Goal: Transaction & Acquisition: Purchase product/service

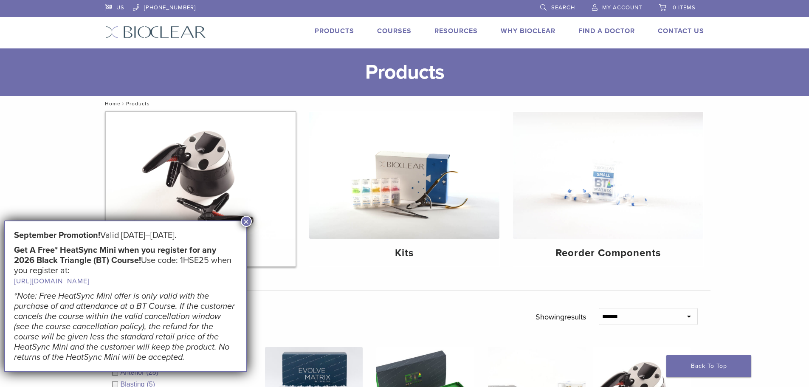
click at [210, 166] on img at bounding box center [201, 175] width 190 height 127
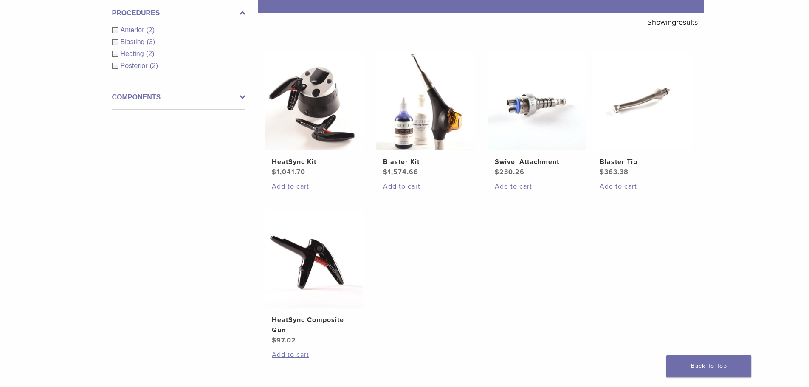
scroll to position [170, 0]
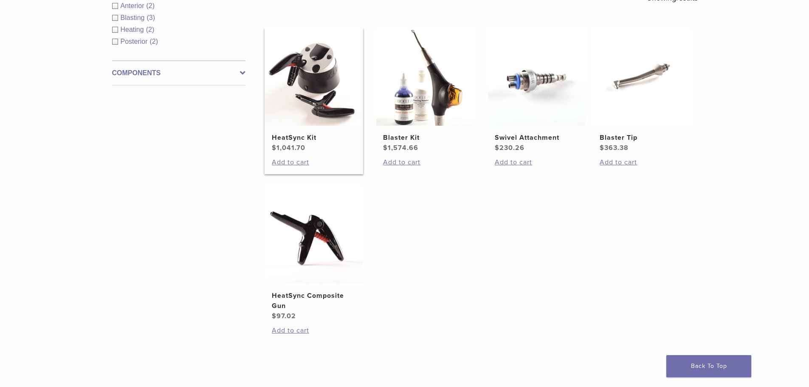
click at [297, 99] on img at bounding box center [314, 77] width 98 height 98
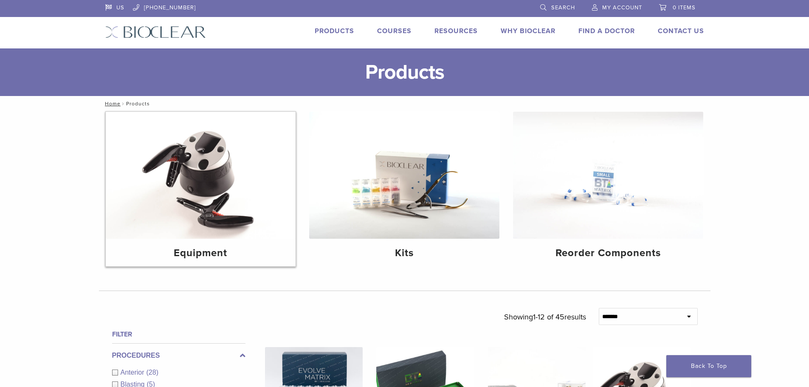
click at [223, 172] on img at bounding box center [201, 175] width 190 height 127
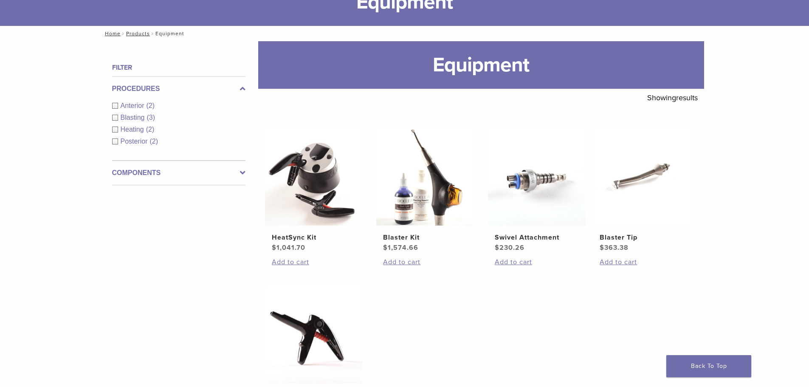
scroll to position [85, 0]
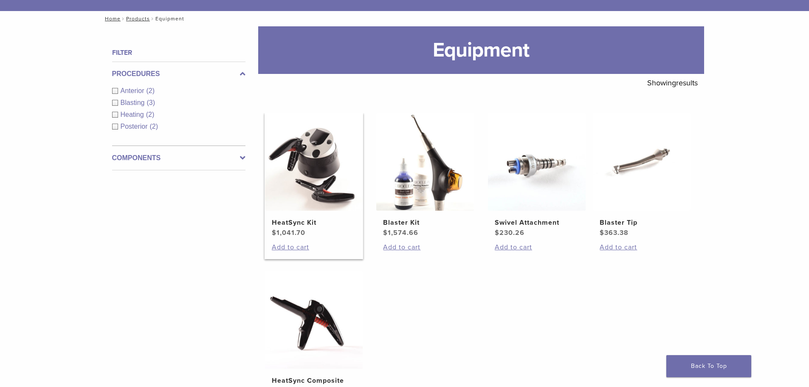
click at [312, 206] on img at bounding box center [314, 162] width 98 height 98
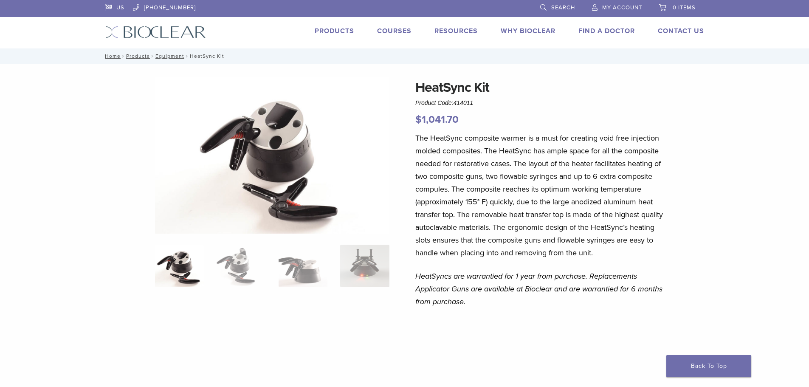
click at [615, 8] on span "My Account" at bounding box center [622, 7] width 40 height 7
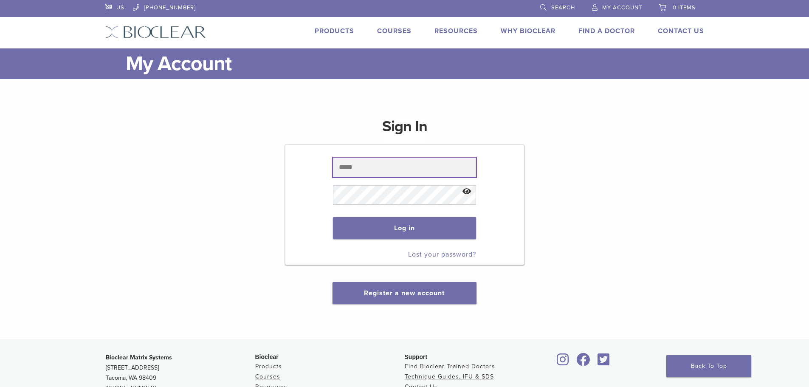
click at [356, 168] on input "text" at bounding box center [404, 168] width 143 height 20
type input "**********"
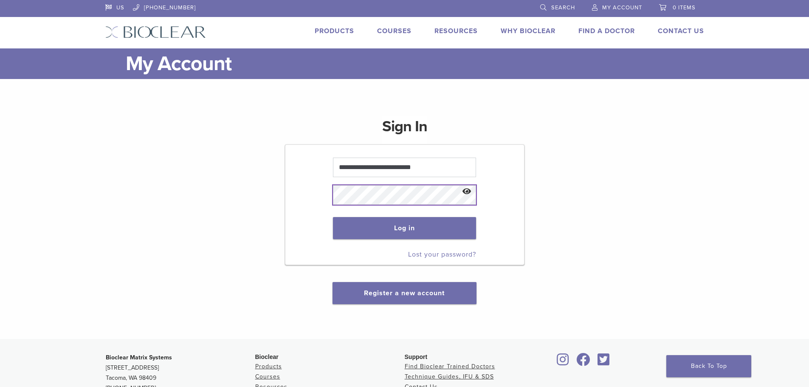
click at [333, 217] on button "Log in" at bounding box center [404, 228] width 143 height 22
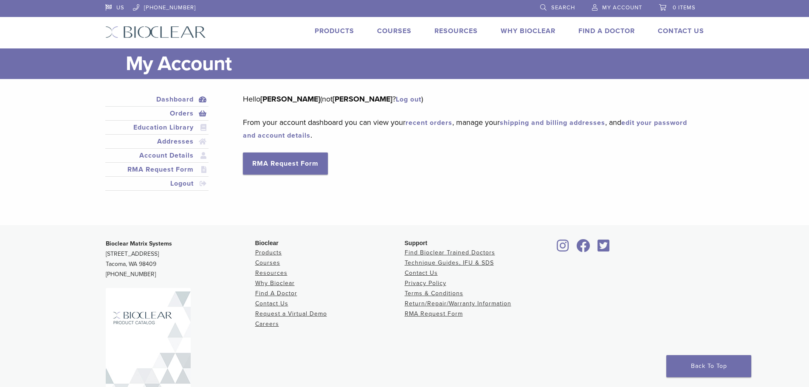
click at [177, 114] on link "Orders" at bounding box center [157, 113] width 100 height 10
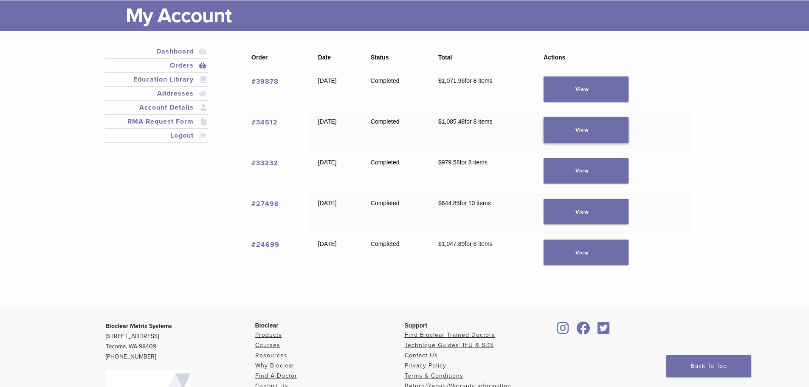
scroll to position [85, 0]
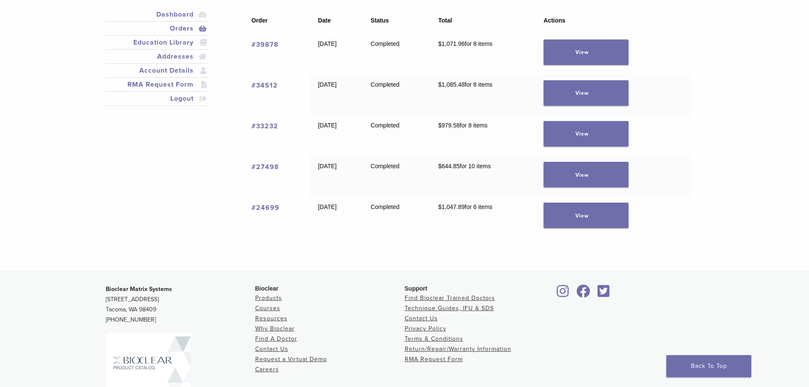
click at [197, 28] on link "Orders" at bounding box center [157, 28] width 100 height 10
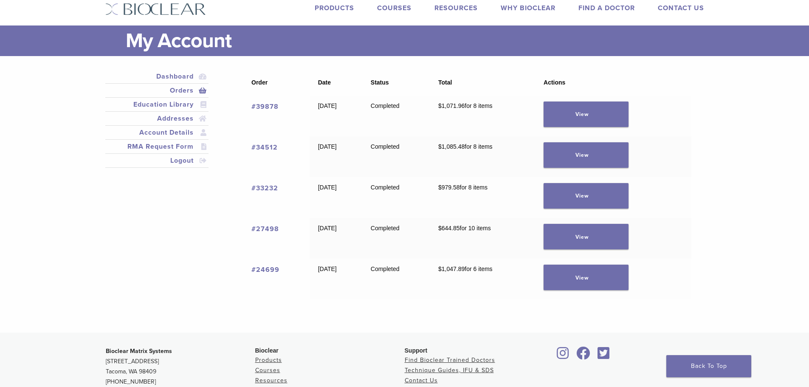
scroll to position [42, 0]
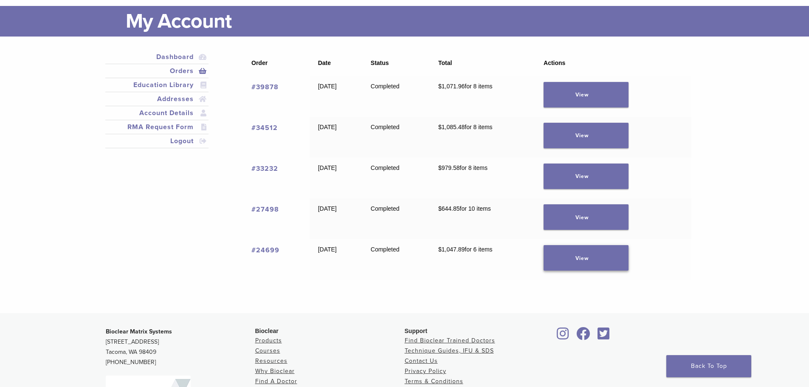
click at [607, 267] on link "View" at bounding box center [586, 257] width 85 height 25
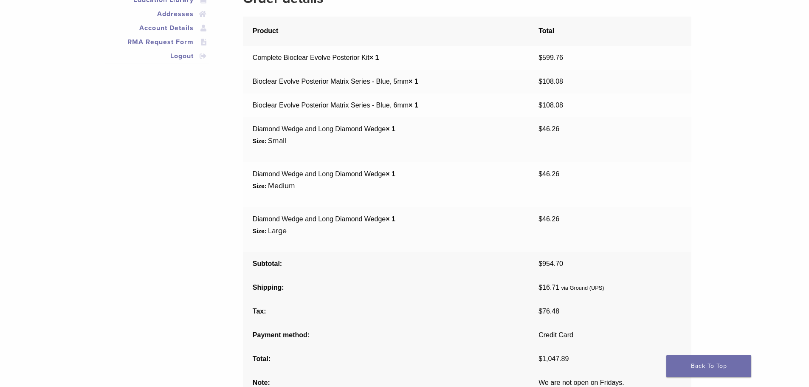
scroll to position [85, 0]
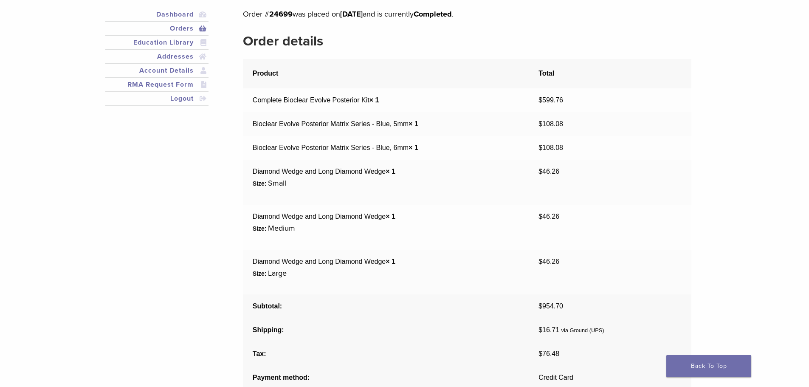
click at [190, 29] on link "Orders" at bounding box center [157, 28] width 100 height 10
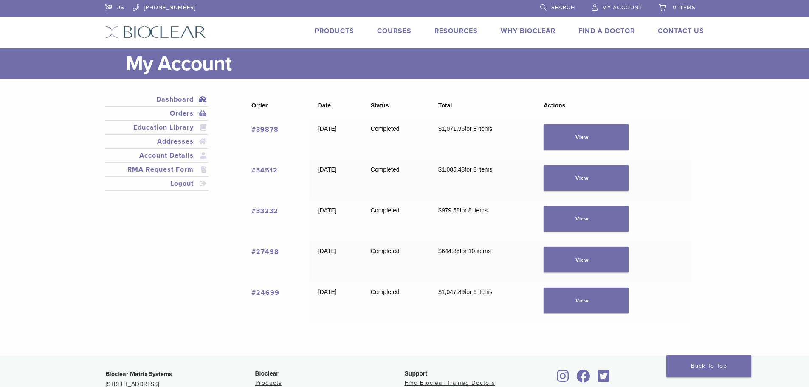
click at [191, 98] on link "Dashboard" at bounding box center [157, 99] width 100 height 10
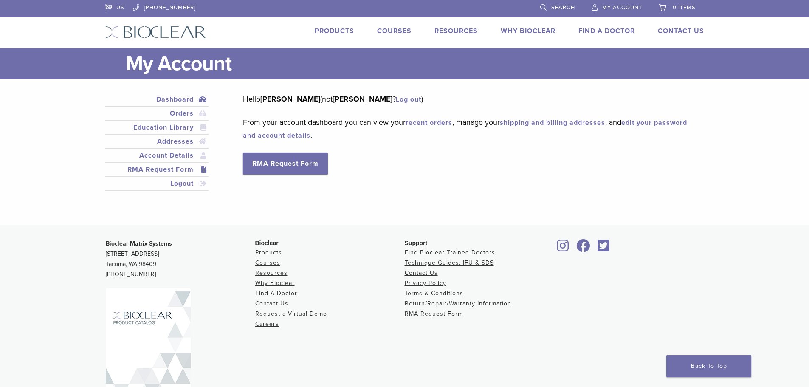
click at [181, 171] on link "RMA Request Form" at bounding box center [157, 169] width 100 height 10
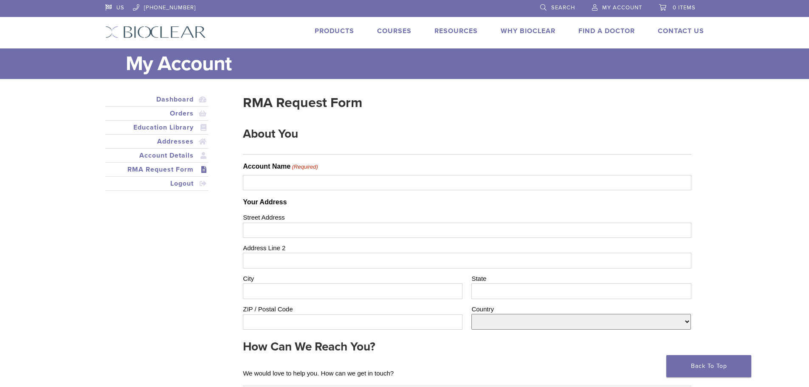
click at [174, 156] on link "Account Details" at bounding box center [157, 155] width 100 height 10
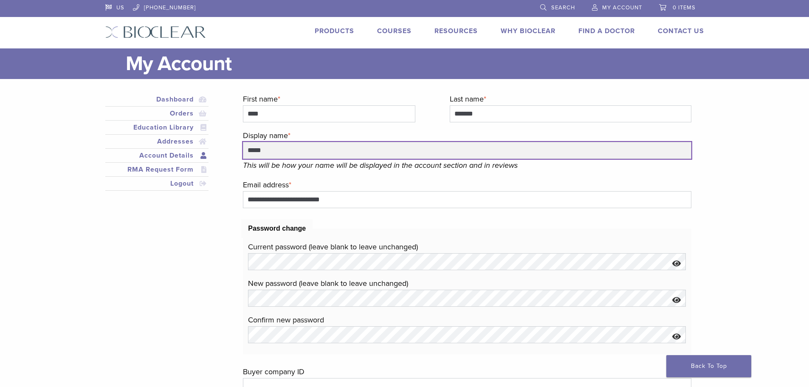
drag, startPoint x: 298, startPoint y: 150, endPoint x: 232, endPoint y: 150, distance: 65.8
click at [232, 150] on div "**********" at bounding box center [398, 300] width 599 height 415
type input "*******"
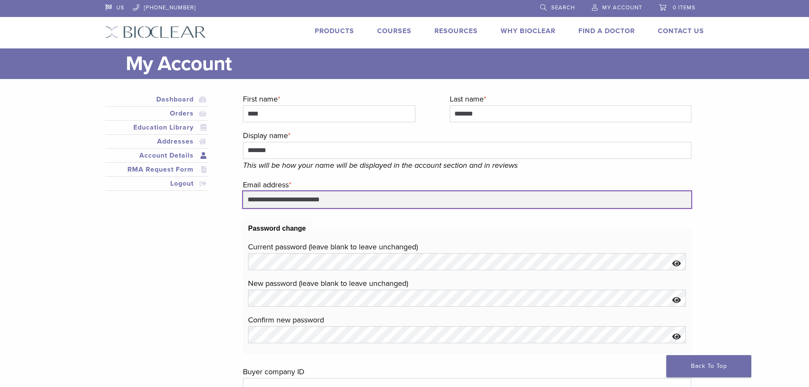
click at [263, 200] on input "**********" at bounding box center [467, 199] width 448 height 17
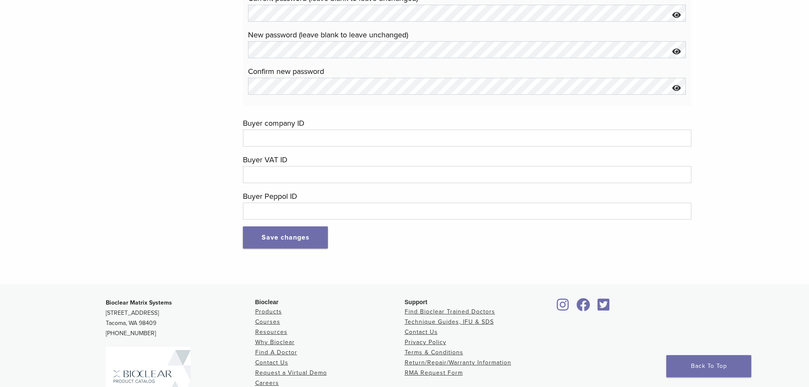
scroll to position [255, 0]
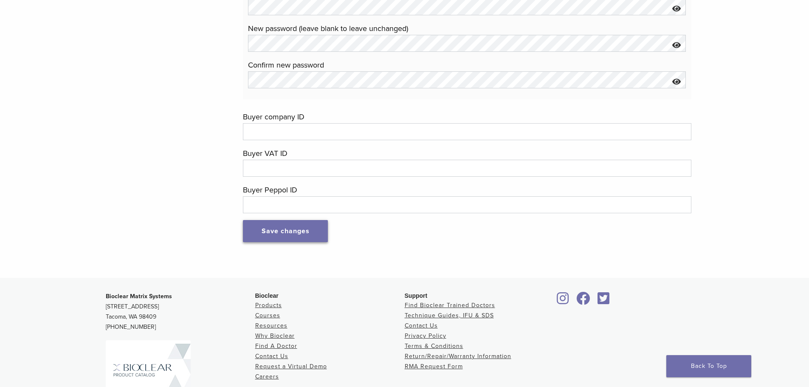
type input "**********"
click at [300, 234] on button "Save changes" at bounding box center [285, 231] width 85 height 22
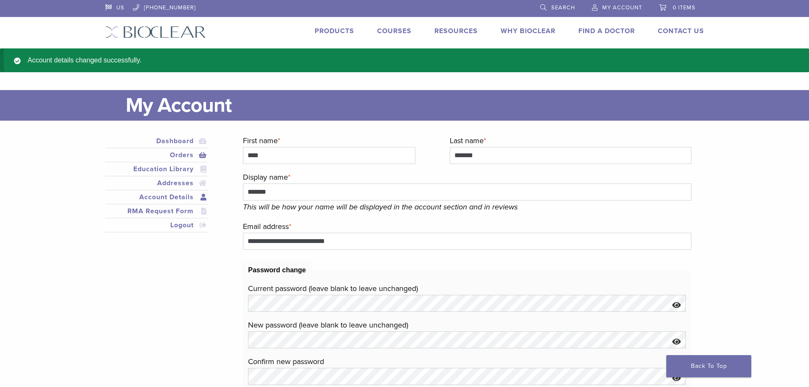
click at [175, 154] on link "Orders" at bounding box center [157, 155] width 100 height 10
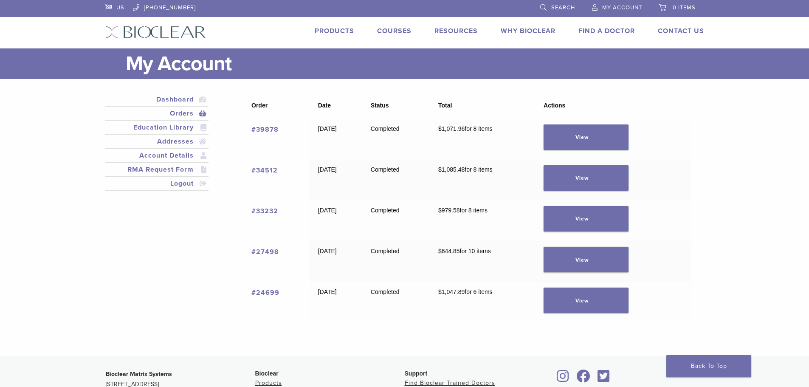
click at [334, 32] on link "Products" at bounding box center [335, 31] width 40 height 8
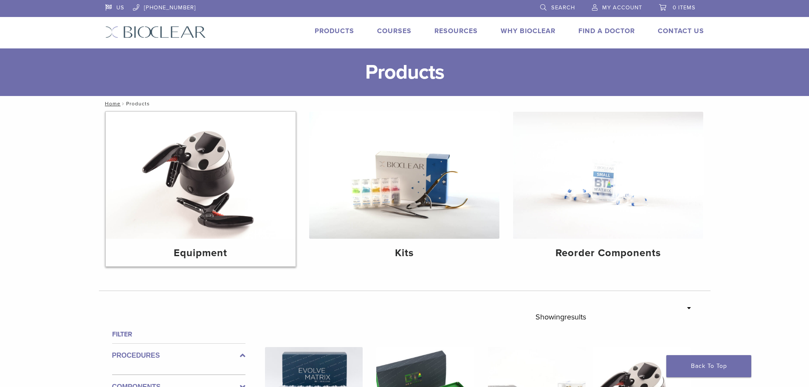
click at [212, 200] on img at bounding box center [201, 175] width 190 height 127
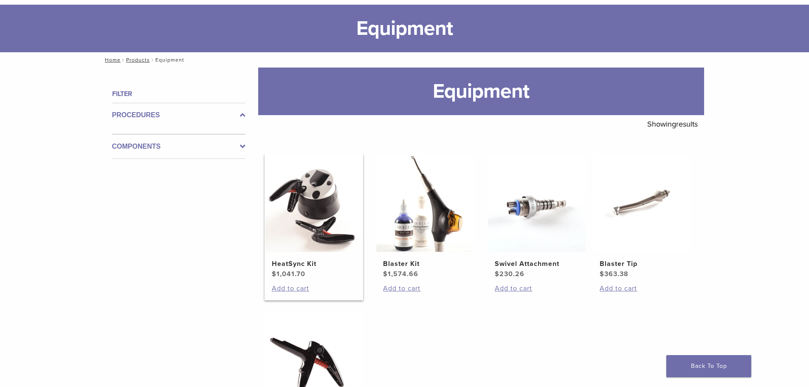
scroll to position [85, 0]
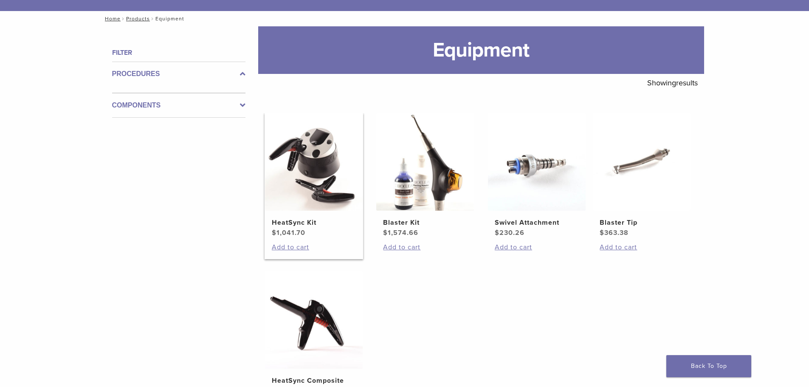
click at [311, 192] on img at bounding box center [314, 162] width 98 height 98
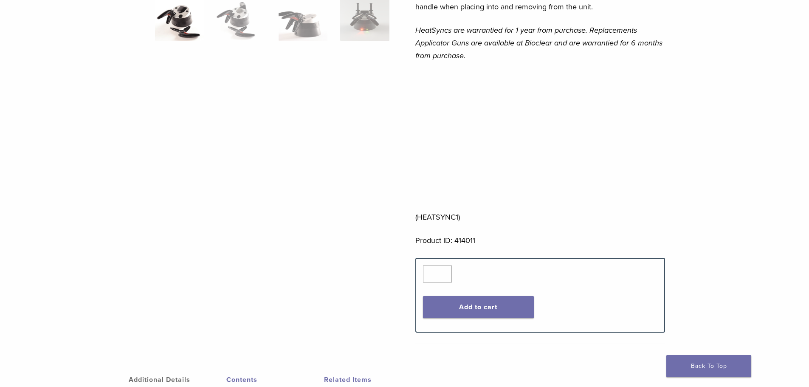
scroll to position [255, 0]
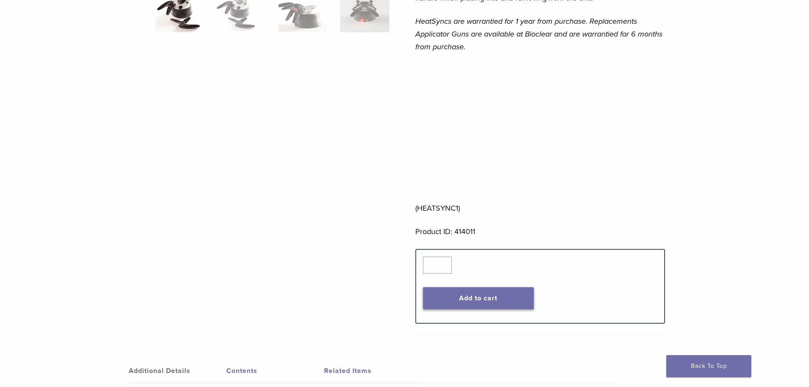
click at [451, 301] on button "Add to cart" at bounding box center [478, 298] width 111 height 22
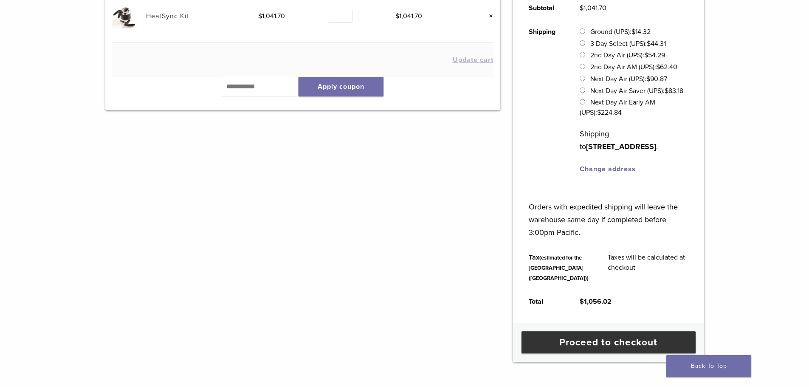
scroll to position [212, 0]
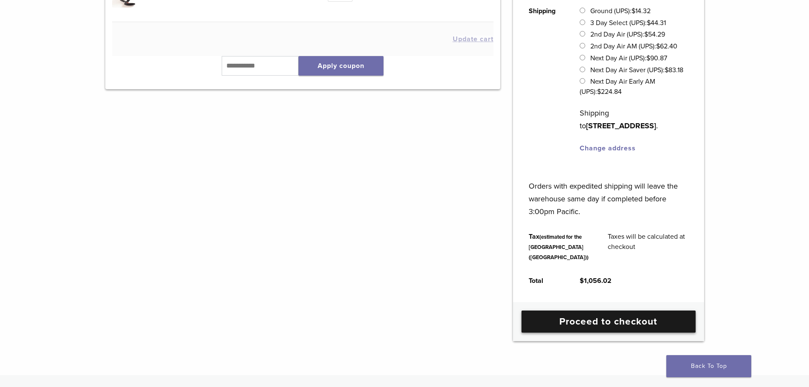
click at [605, 333] on link "Proceed to checkout" at bounding box center [609, 321] width 174 height 22
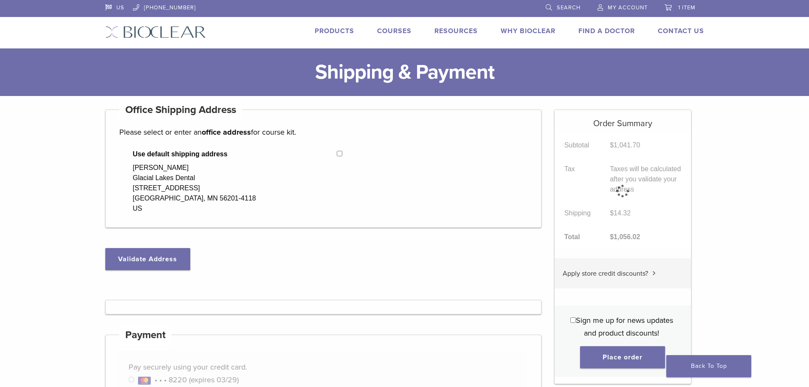
select select "**"
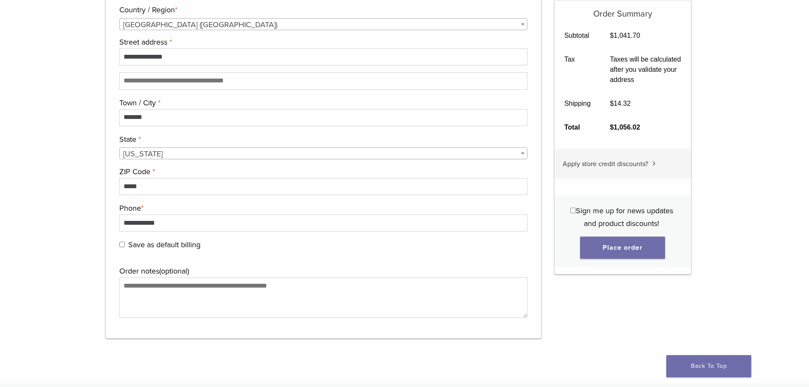
scroll to position [722, 0]
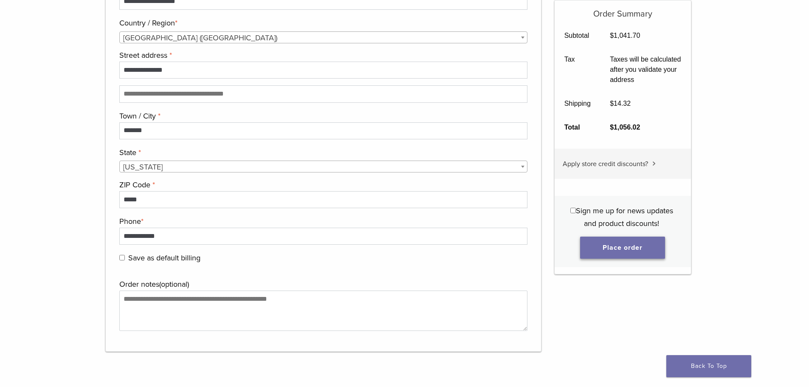
click at [634, 245] on button "Place order" at bounding box center [622, 248] width 85 height 22
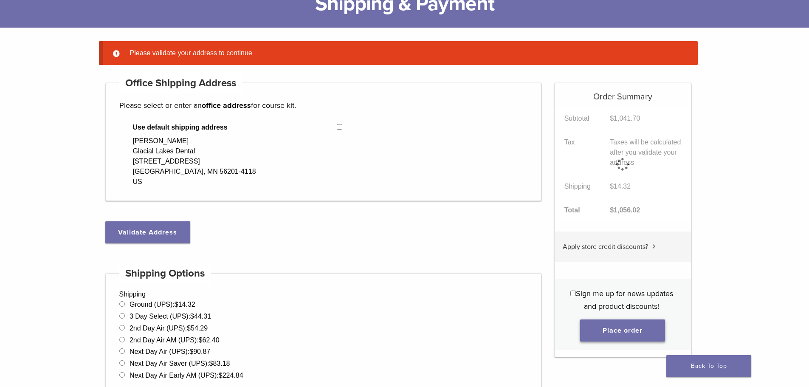
scroll to position [67, 0]
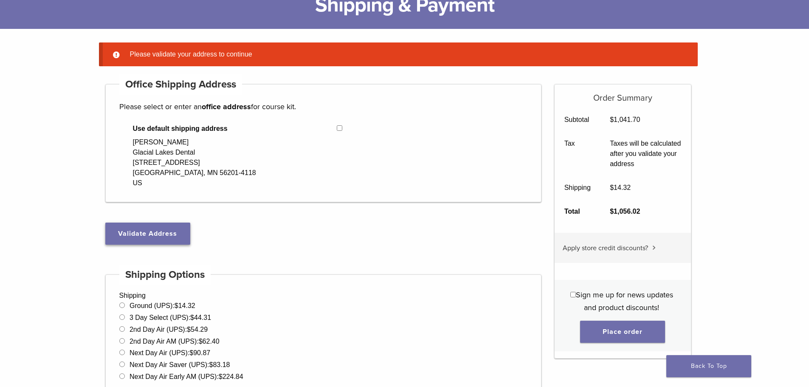
click at [162, 236] on button "Validate Address" at bounding box center [147, 234] width 85 height 22
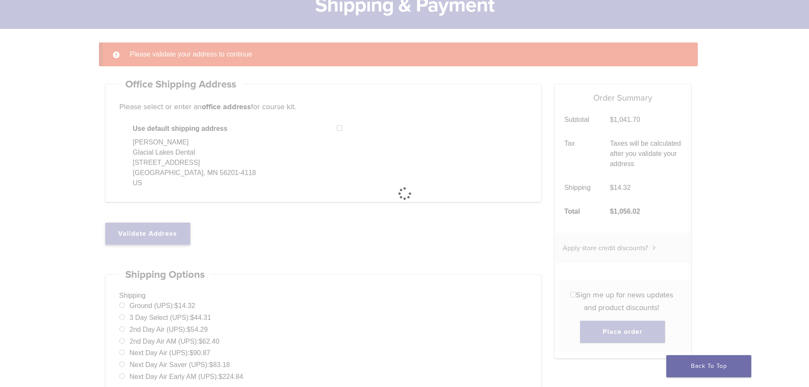
select select "**"
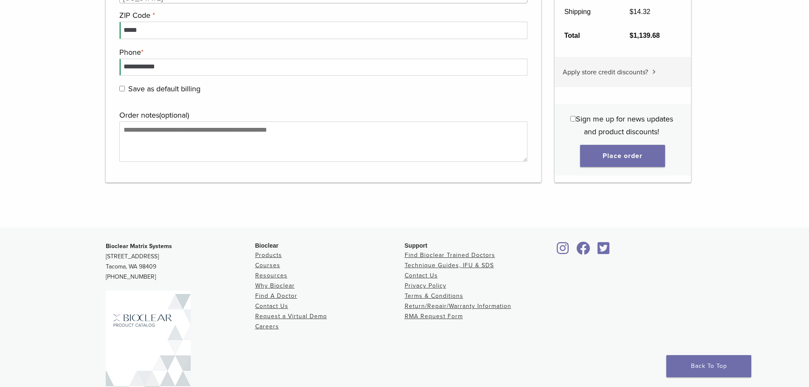
scroll to position [742, 0]
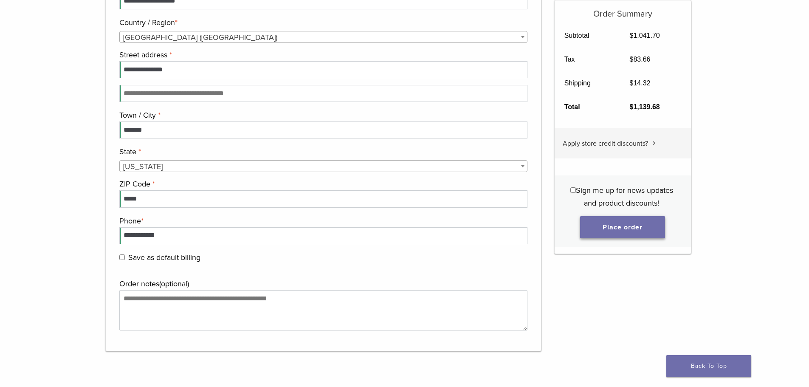
click at [621, 230] on button "Place order" at bounding box center [622, 227] width 85 height 22
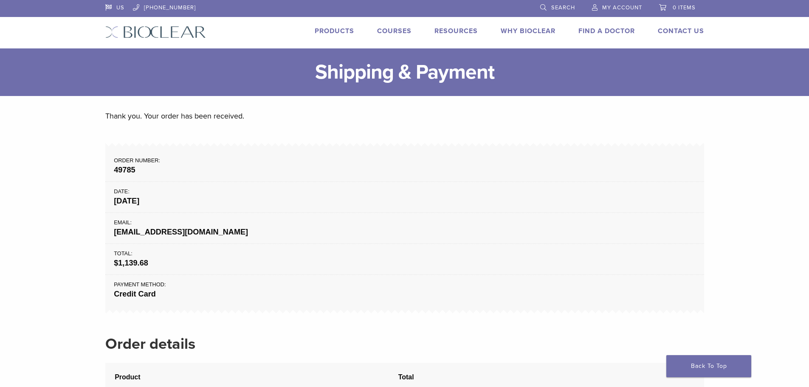
click at [613, 6] on span "My Account" at bounding box center [622, 7] width 40 height 7
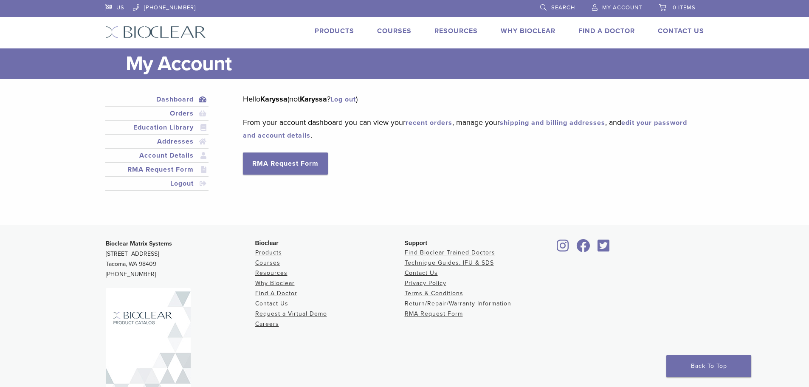
click at [352, 102] on link "Log out" at bounding box center [342, 99] width 25 height 8
